Goal: Task Accomplishment & Management: Manage account settings

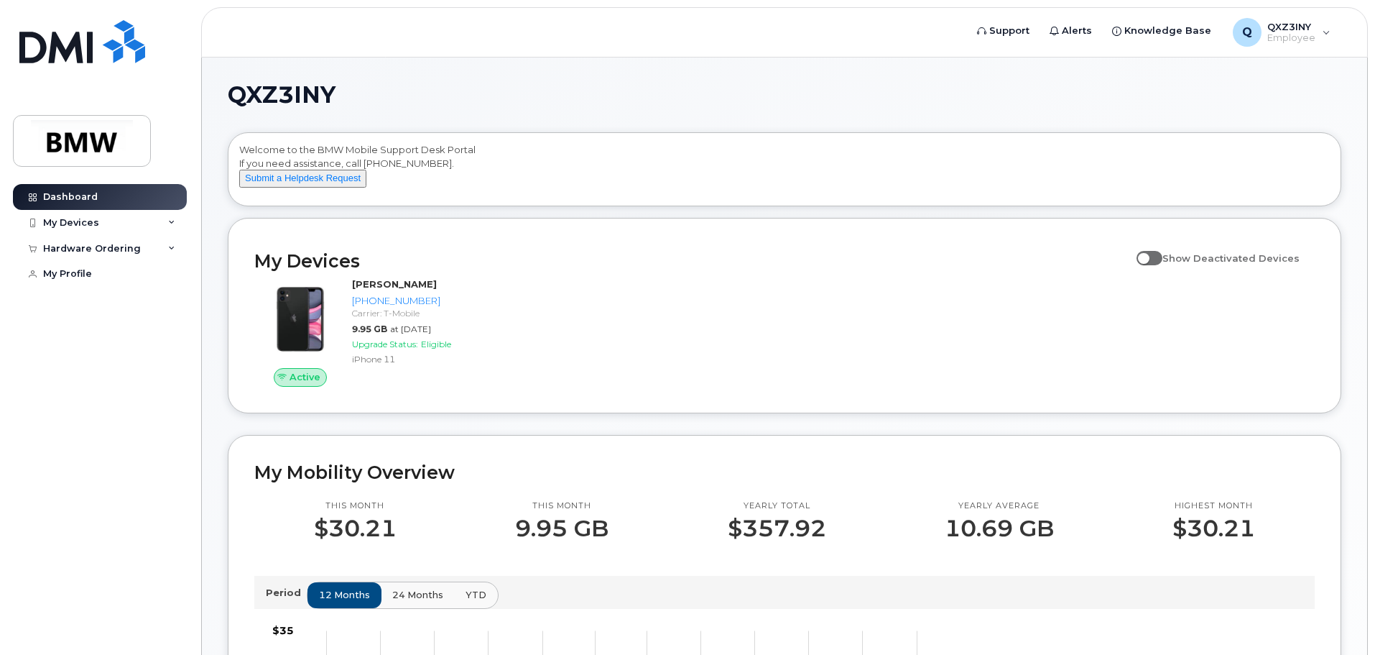
scroll to position [216, 0]
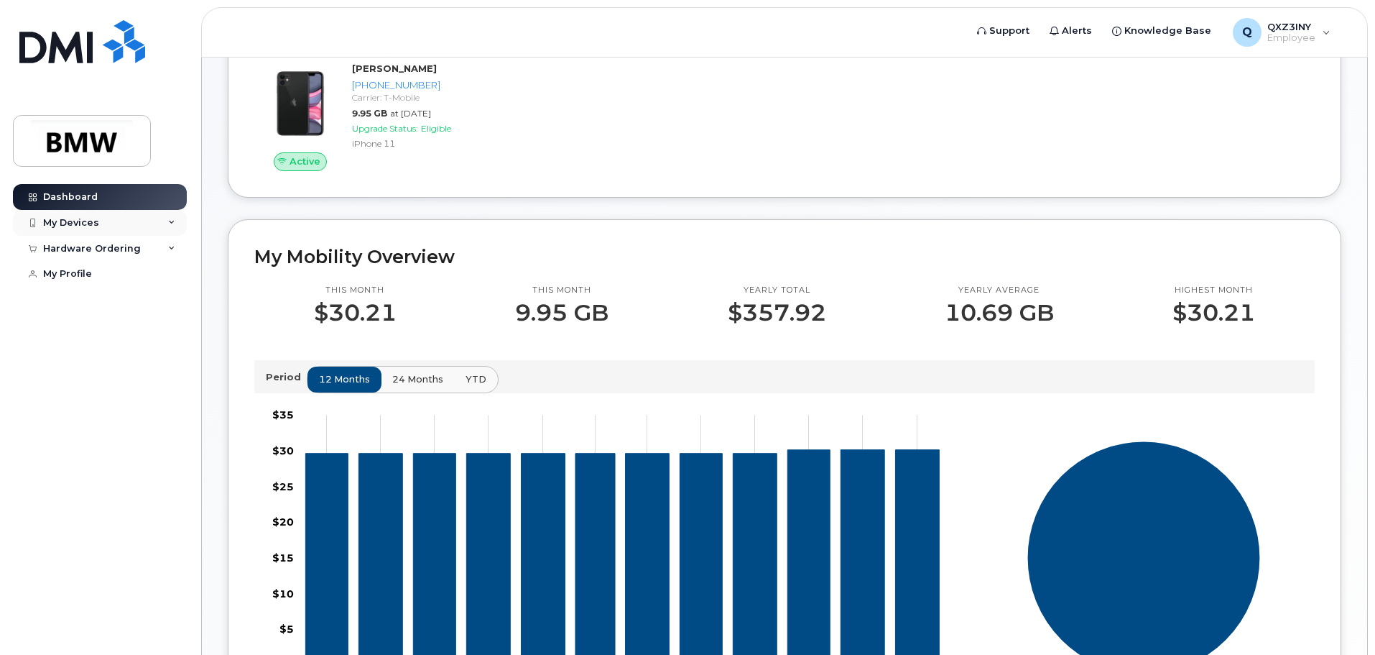
click at [175, 221] on div "My Devices" at bounding box center [100, 223] width 174 height 26
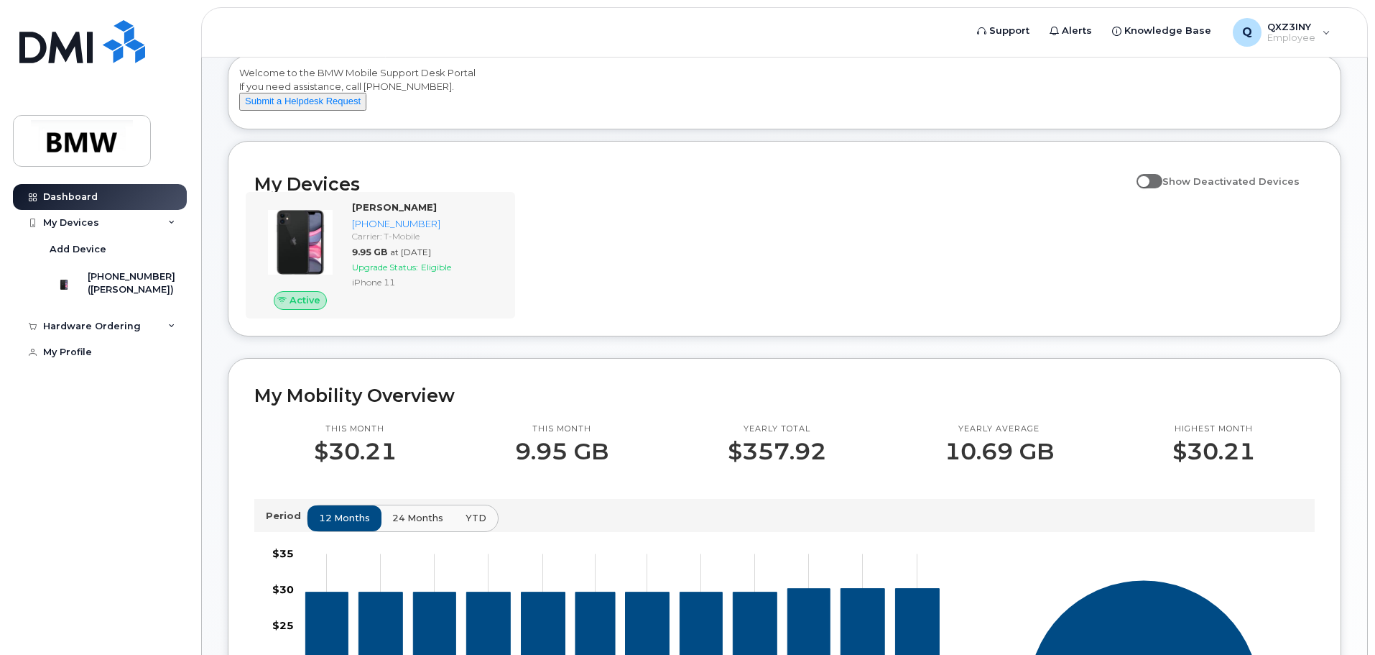
scroll to position [0, 0]
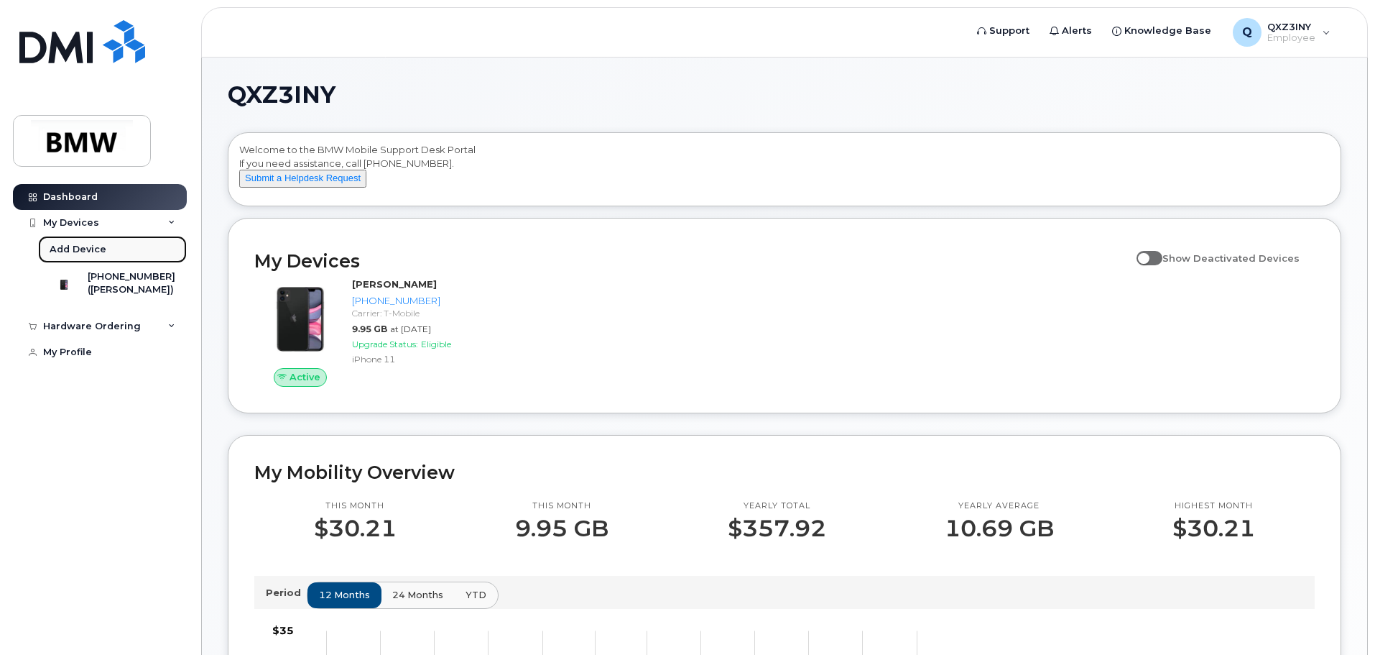
click at [88, 250] on div "Add Device" at bounding box center [78, 249] width 57 height 13
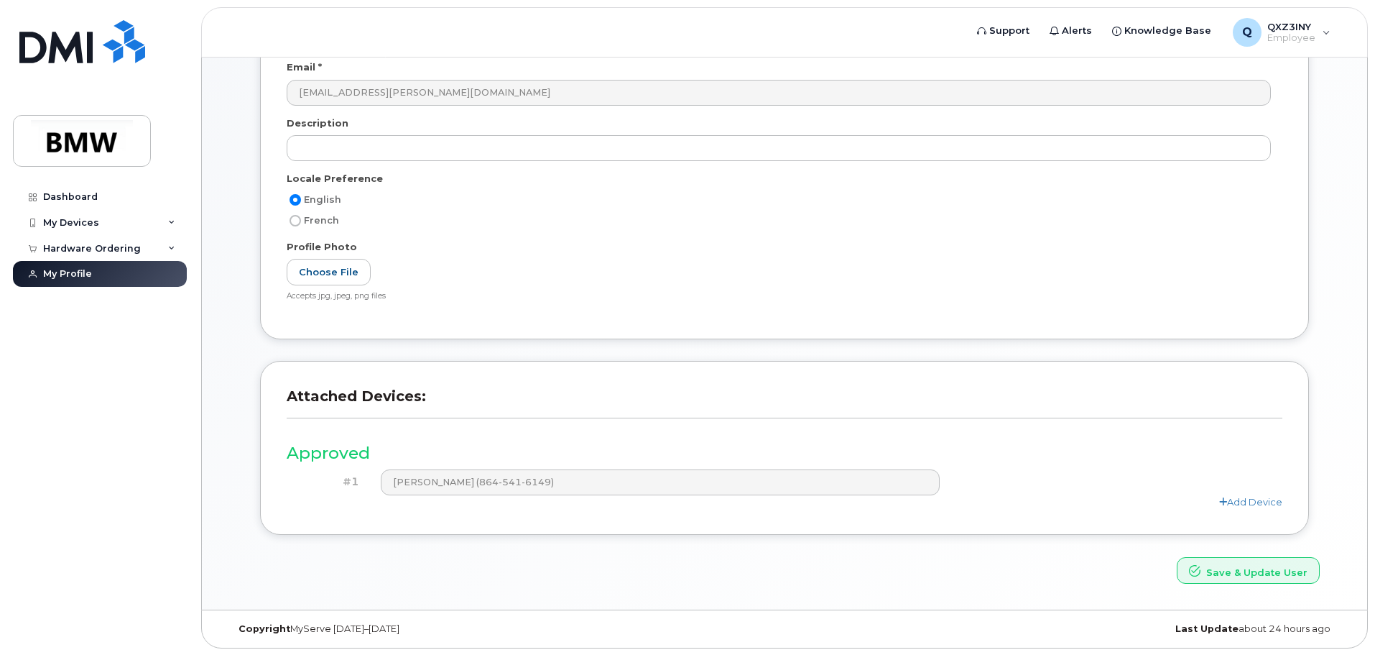
scroll to position [199, 0]
click at [1237, 503] on link "Add Device" at bounding box center [1251, 500] width 63 height 11
